Goal: Check status: Check status

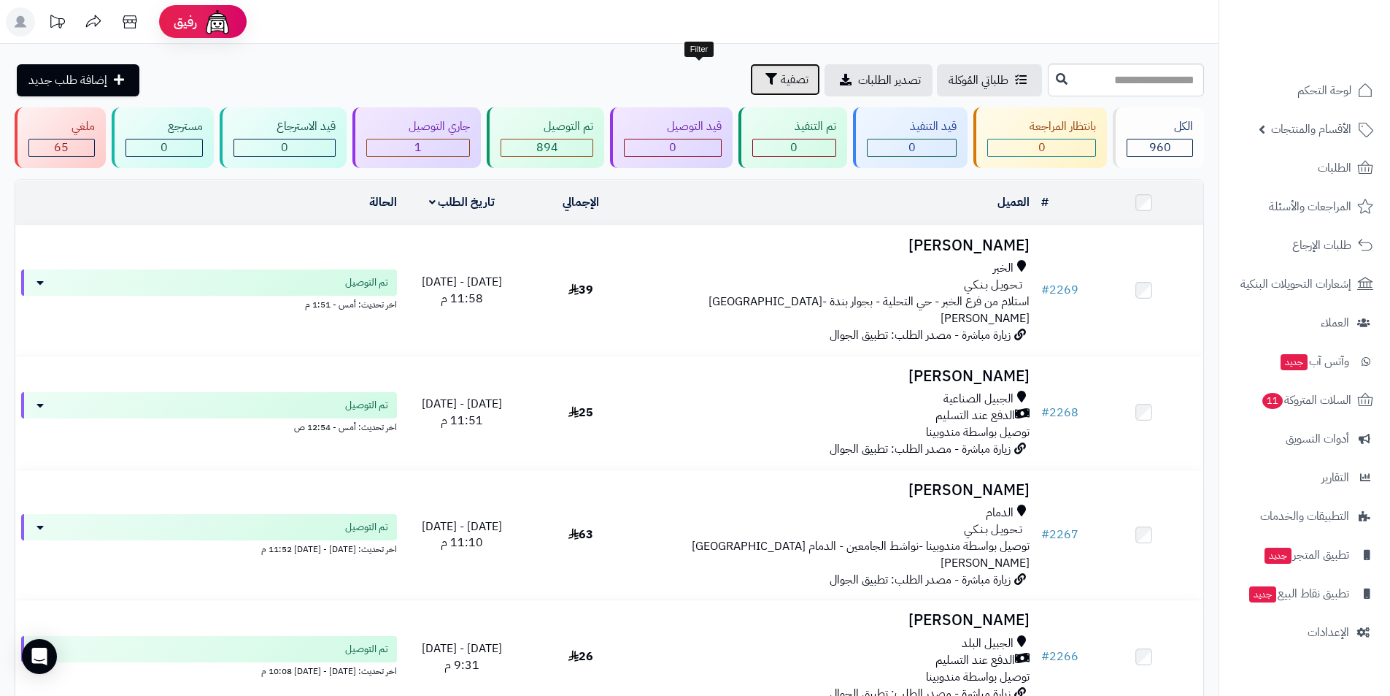
click at [781, 80] on span "تصفية" at bounding box center [795, 80] width 28 height 18
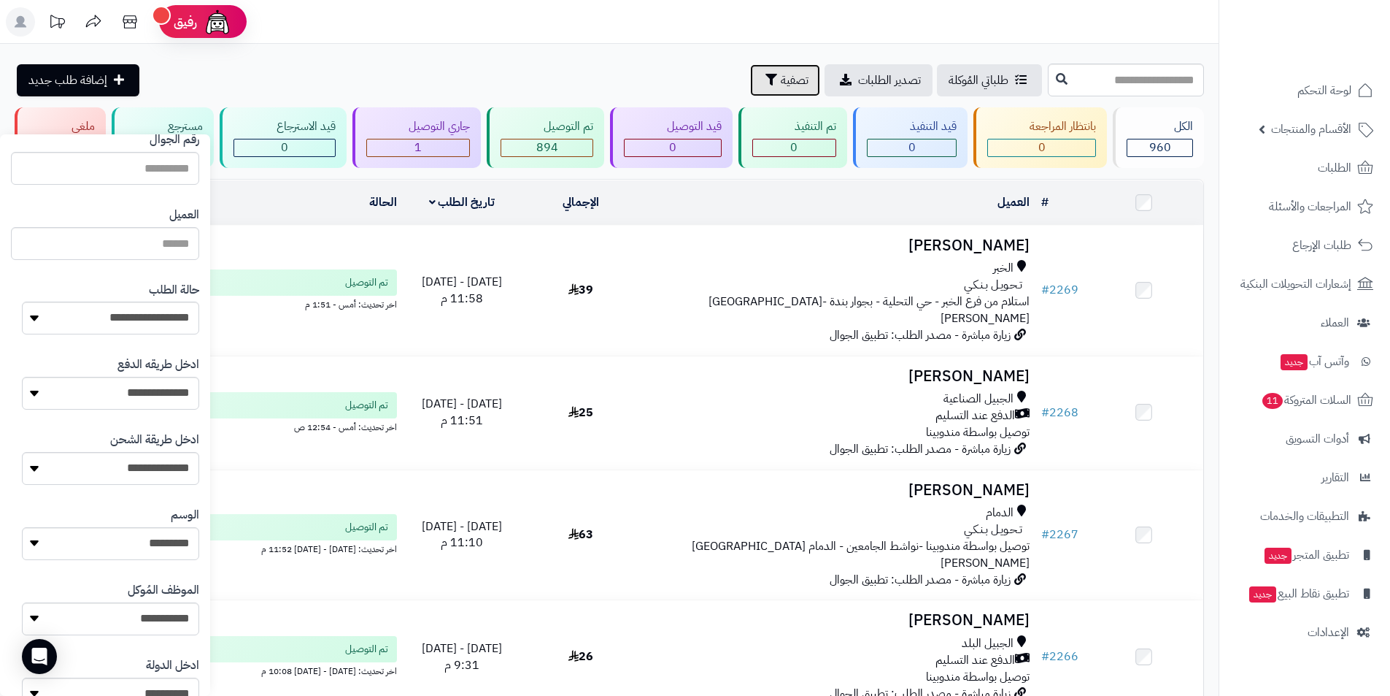
scroll to position [438, 0]
click at [35, 542] on button "button" at bounding box center [33, 541] width 41 height 32
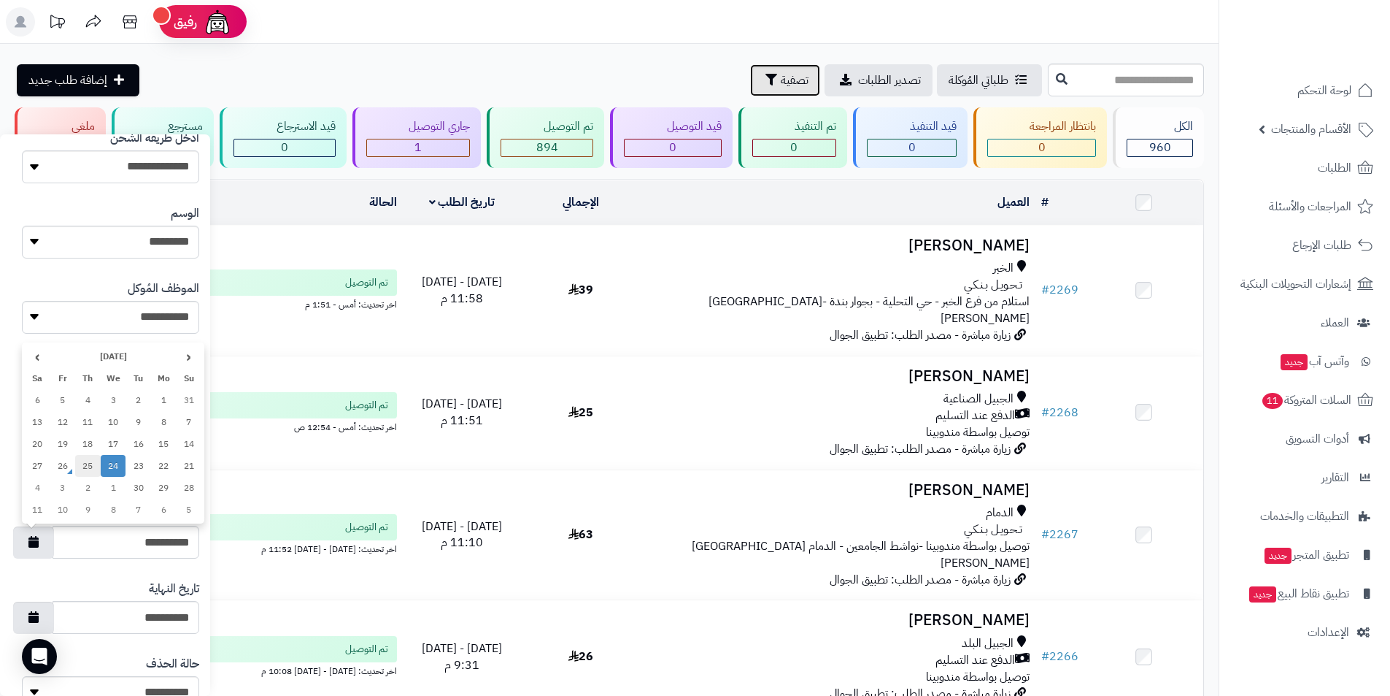
click at [93, 469] on td "25" at bounding box center [88, 466] width 26 height 22
type input "**********"
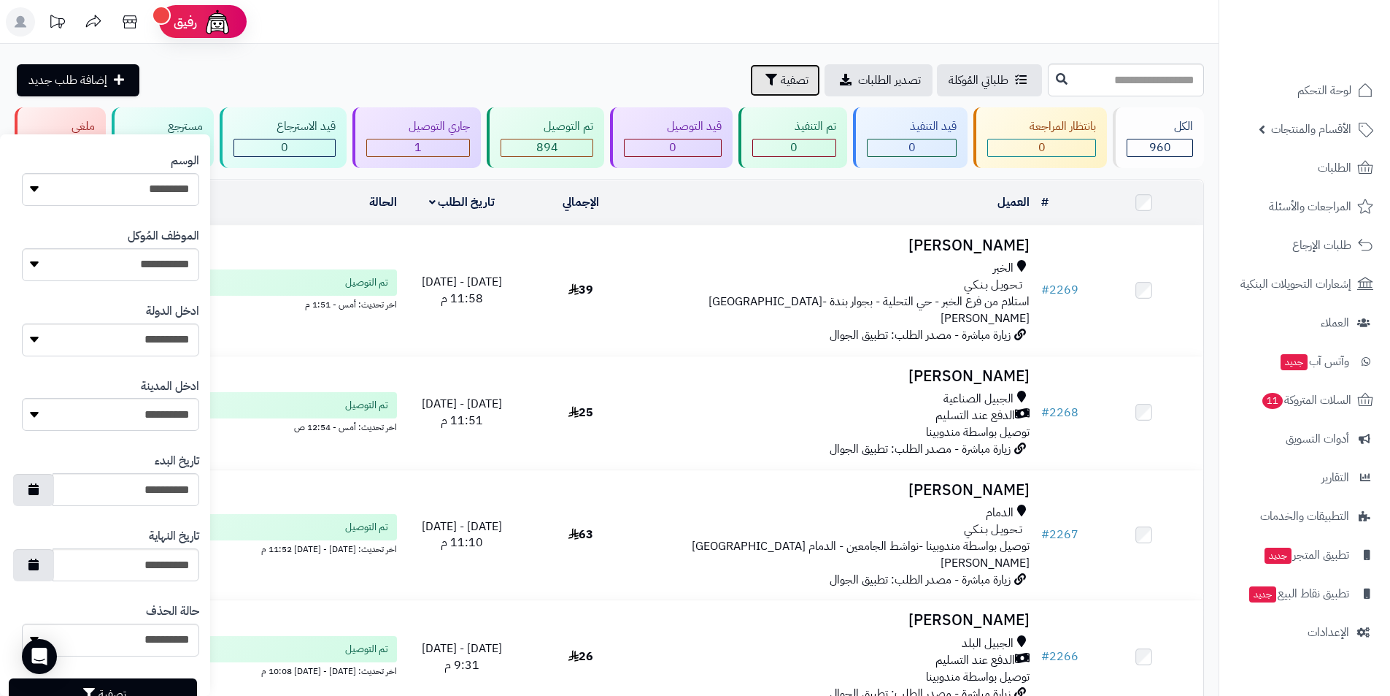
scroll to position [539, 0]
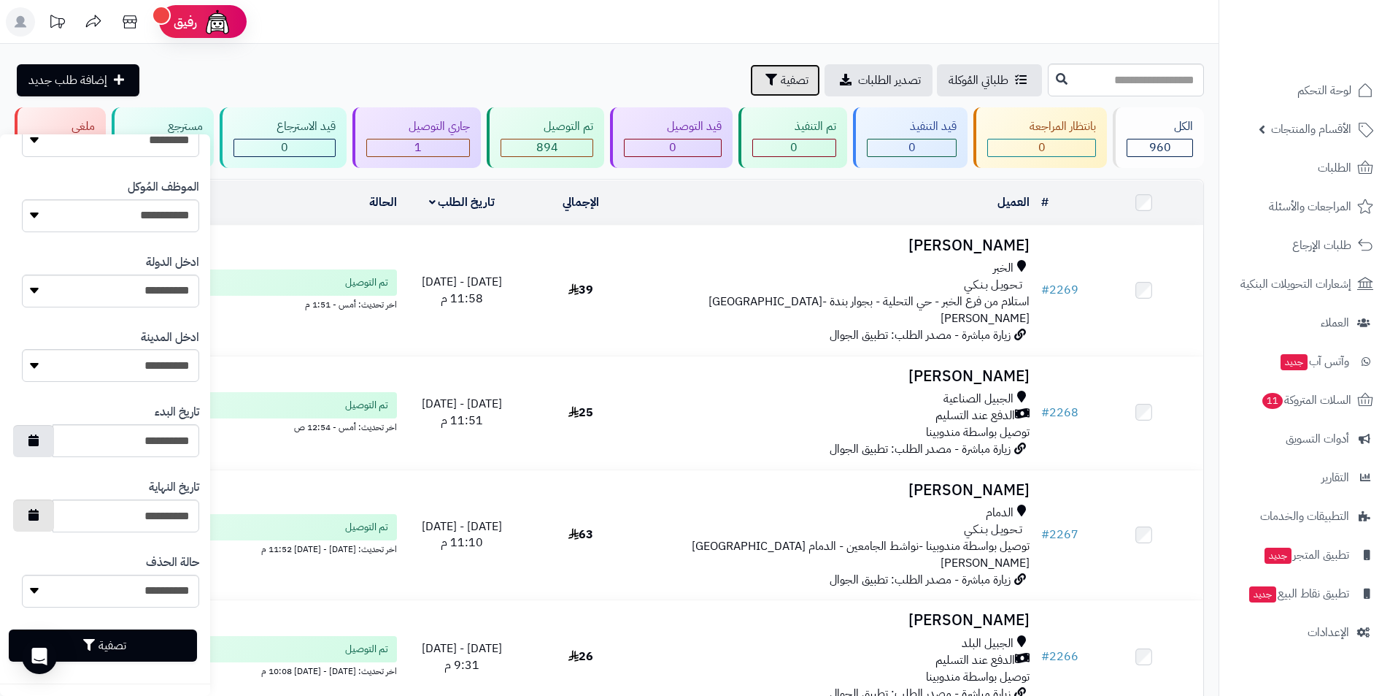
click at [39, 512] on icon "button" at bounding box center [33, 515] width 10 height 12
click at [90, 439] on td "25" at bounding box center [88, 439] width 26 height 22
type input "**********"
click at [112, 639] on button "تصفية" at bounding box center [103, 644] width 188 height 32
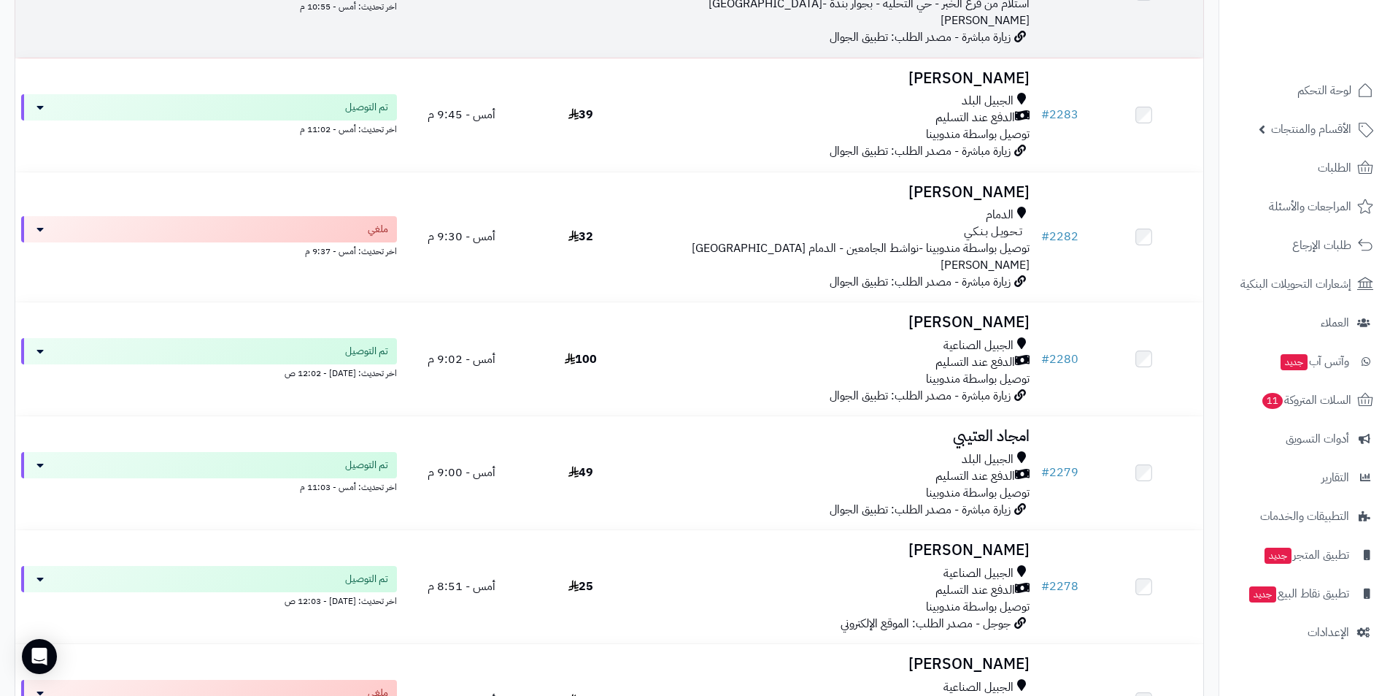
scroll to position [438, 0]
